Goal: Use online tool/utility: Utilize a website feature to perform a specific function

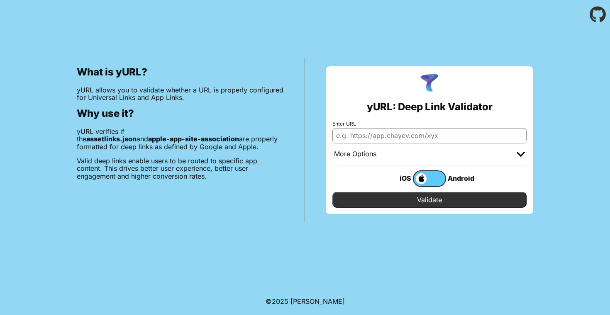
click at [395, 135] on input "Enter URL" at bounding box center [429, 135] width 194 height 15
paste input "[URL][DOMAIN_NAME]"
type input "[URL][DOMAIN_NAME]"
click at [414, 201] on input "Validate" at bounding box center [429, 200] width 194 height 16
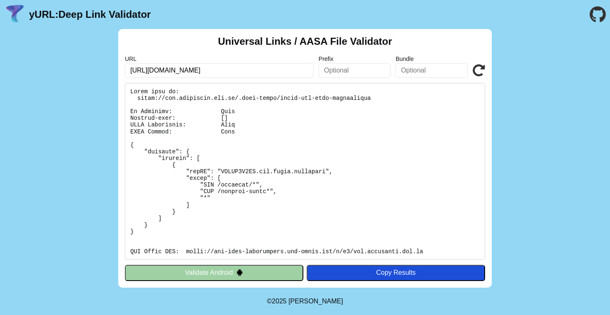
click at [394, 272] on div "Copy Results" at bounding box center [396, 272] width 170 height 7
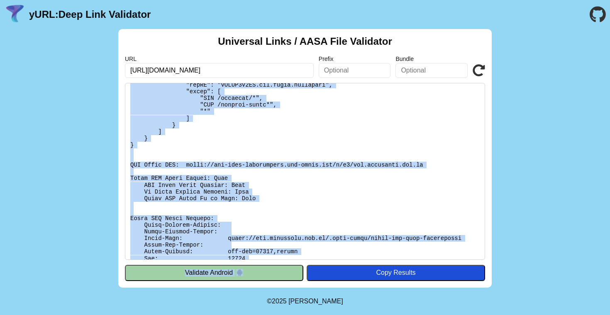
scroll to position [141, 0]
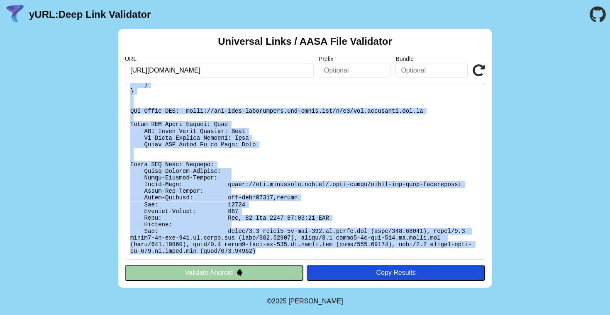
drag, startPoint x: 129, startPoint y: 89, endPoint x: 278, endPoint y: 248, distance: 217.5
click at [278, 248] on pre at bounding box center [305, 171] width 360 height 177
copy pre "Found file at: [URL][DOMAIN_NAME] No Redirect: Pass Content-type: [] JSON Valid…"
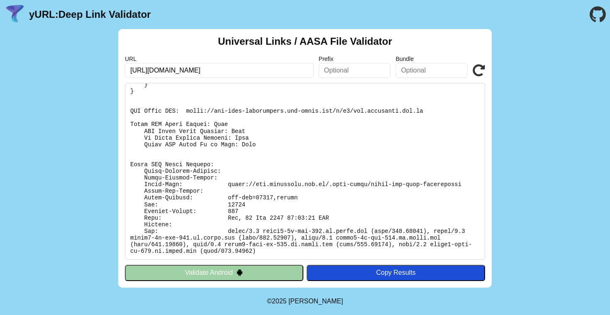
click at [300, 141] on pre at bounding box center [305, 171] width 360 height 177
